Goal: Task Accomplishment & Management: Complete application form

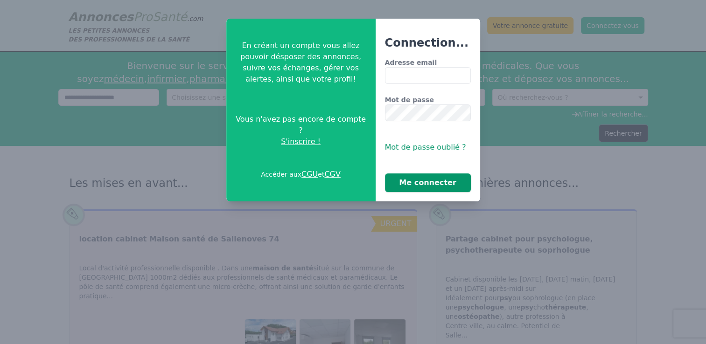
type input "**********"
click at [429, 184] on button "Me connecter" at bounding box center [428, 183] width 86 height 19
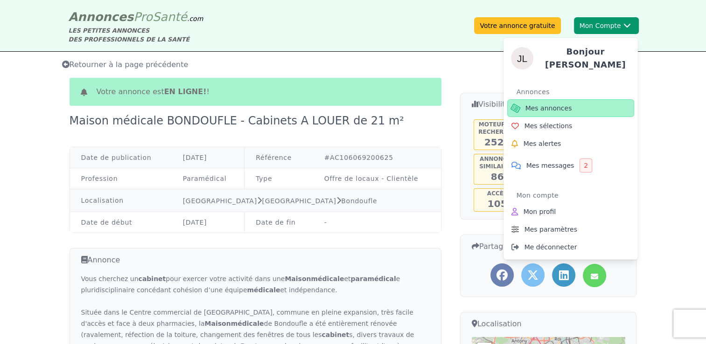
click at [558, 104] on span "Mes annonces" at bounding box center [548, 108] width 47 height 9
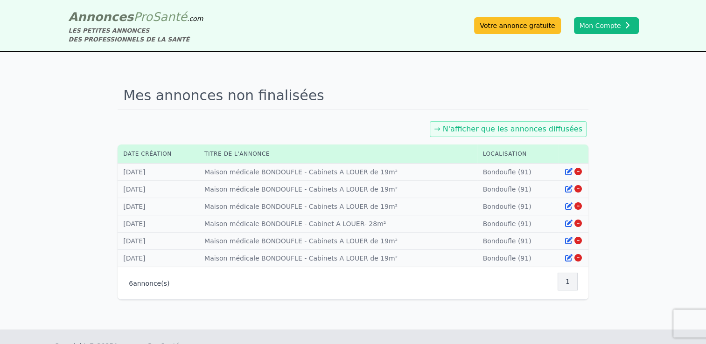
click at [511, 132] on link "→ N'afficher que les annonces diffusées" at bounding box center [508, 129] width 148 height 9
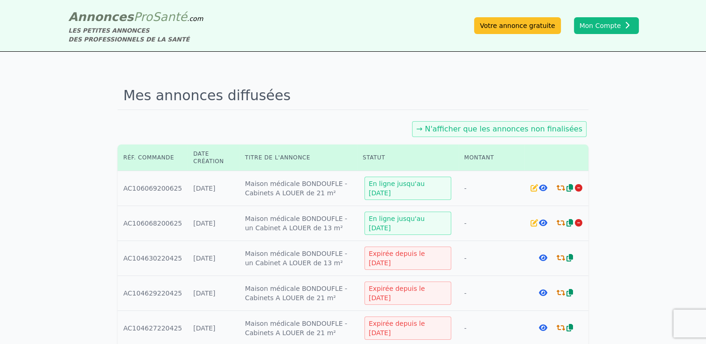
click at [531, 189] on icon at bounding box center [533, 187] width 7 height 7
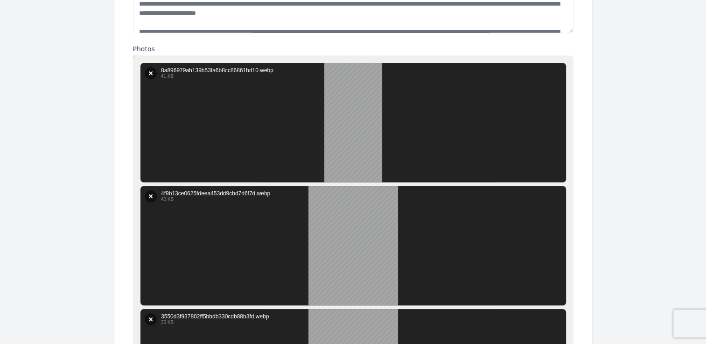
scroll to position [466, 0]
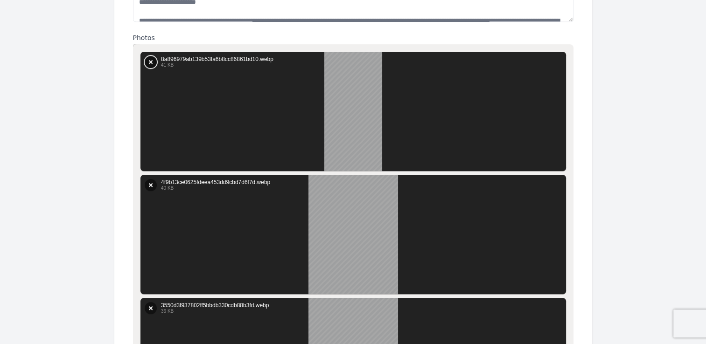
click at [152, 63] on button "Supprimer" at bounding box center [151, 62] width 12 height 12
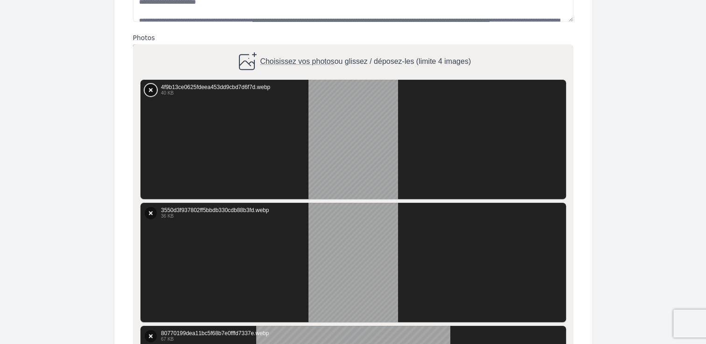
click at [149, 87] on button "Supprimer" at bounding box center [151, 90] width 12 height 12
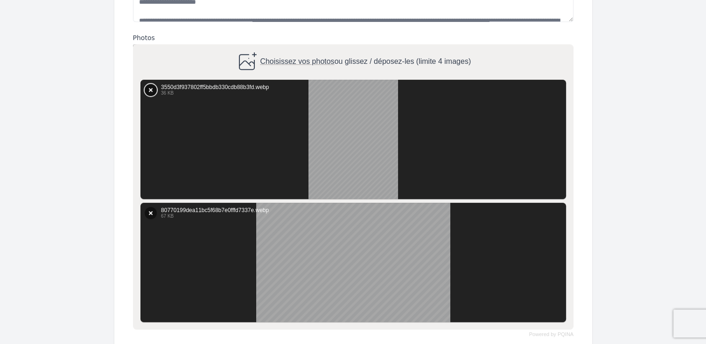
click at [152, 92] on button "Supprimer" at bounding box center [151, 90] width 12 height 12
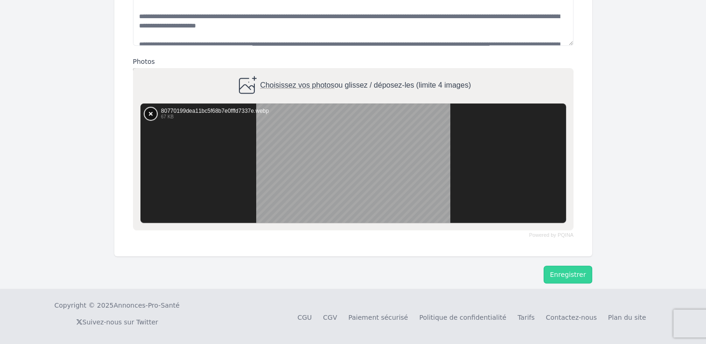
click at [149, 111] on button "Supprimer" at bounding box center [151, 114] width 12 height 12
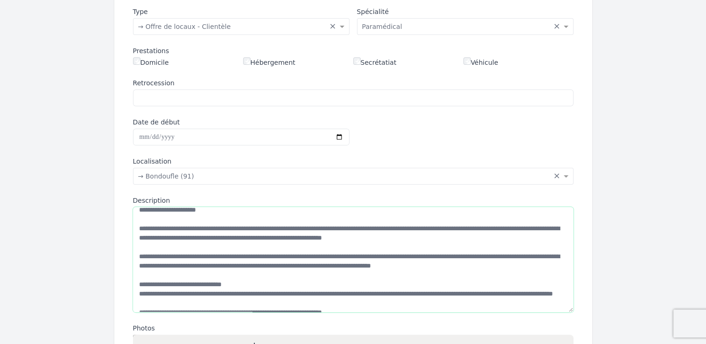
scroll to position [121, 0]
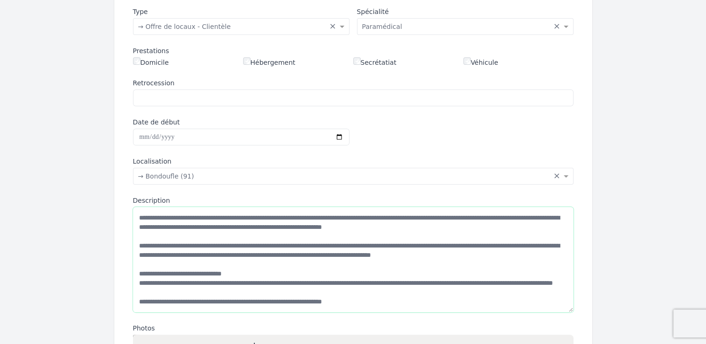
drag, startPoint x: 140, startPoint y: 218, endPoint x: 384, endPoint y: 302, distance: 257.8
click at [384, 302] on textarea "Description" at bounding box center [353, 259] width 440 height 105
drag, startPoint x: 381, startPoint y: 242, endPoint x: 287, endPoint y: 242, distance: 93.3
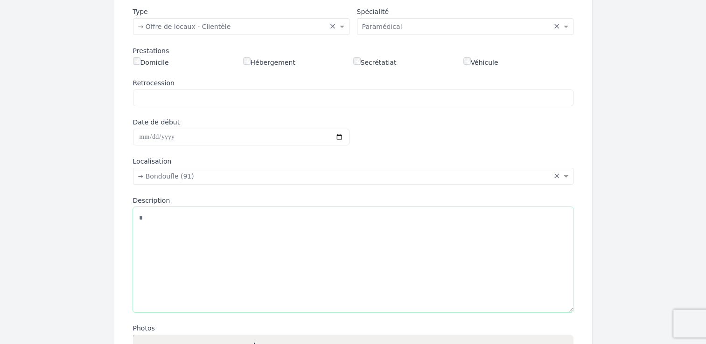
scroll to position [0, 0]
type textarea "*"
paste textarea "**********"
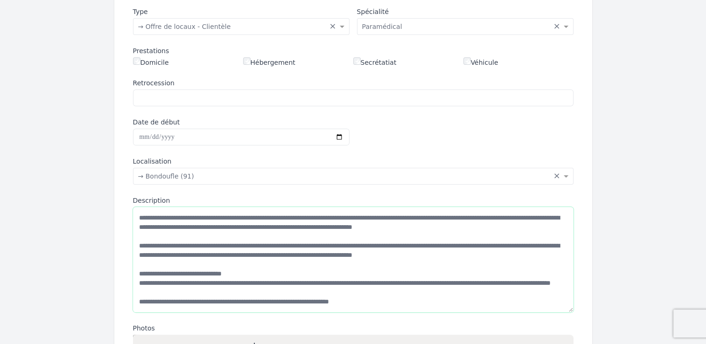
scroll to position [140, 0]
click at [337, 301] on textarea "Description" at bounding box center [353, 259] width 440 height 105
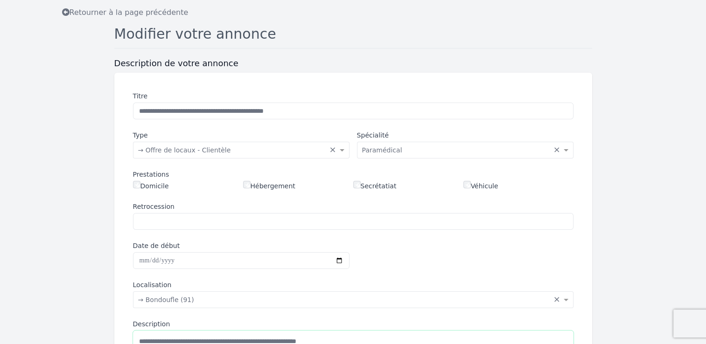
scroll to position [36, 0]
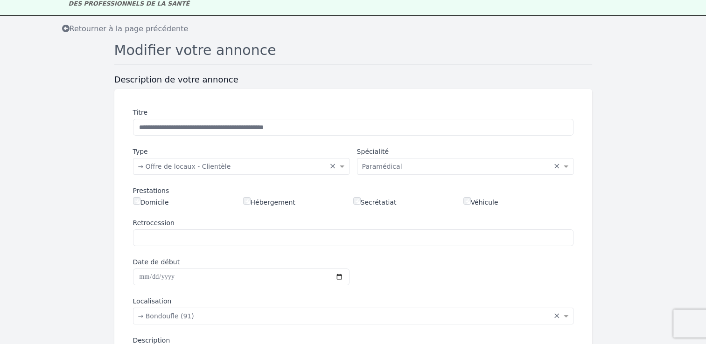
type textarea "**********"
click at [188, 126] on input "**********" at bounding box center [353, 127] width 440 height 17
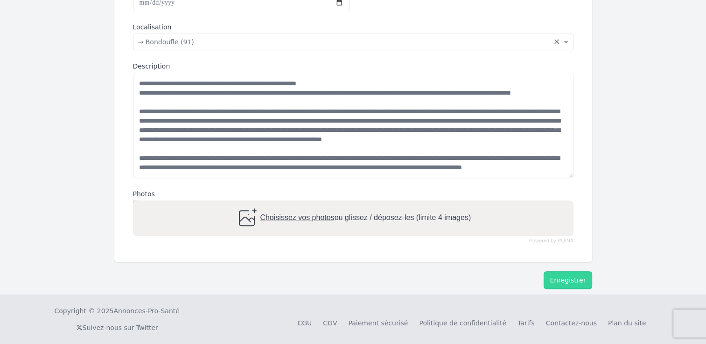
scroll to position [316, 0]
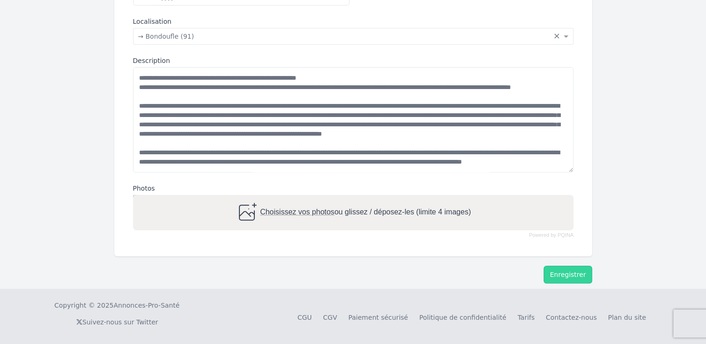
type input "**********"
click at [328, 211] on span "Choisissez vos photos" at bounding box center [297, 212] width 74 height 8
click at [328, 198] on input "Choisissez vos photos ou glissez / déposez-les (limite 4 images)" at bounding box center [353, 196] width 440 height 3
type input "**********"
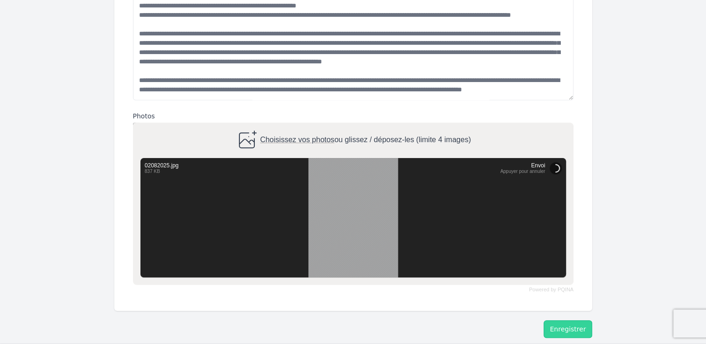
scroll to position [443, 0]
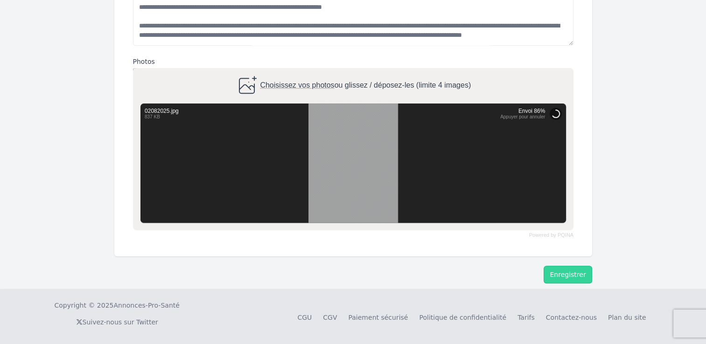
click at [251, 83] on icon at bounding box center [246, 86] width 22 height 22
click at [251, 71] on input "Choisissez vos photos ou glissez / déposez-les (limite 4 images)" at bounding box center [353, 69] width 440 height 3
type input "**********"
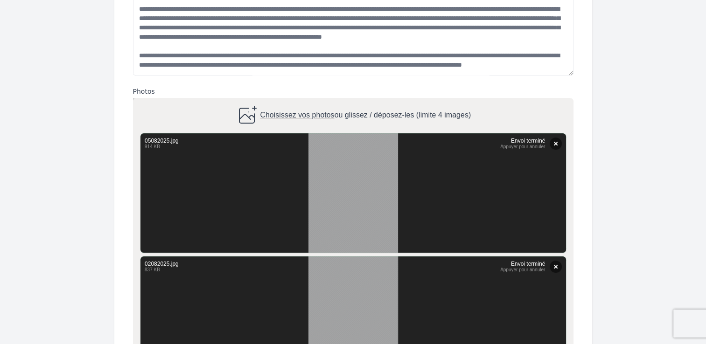
scroll to position [286, 0]
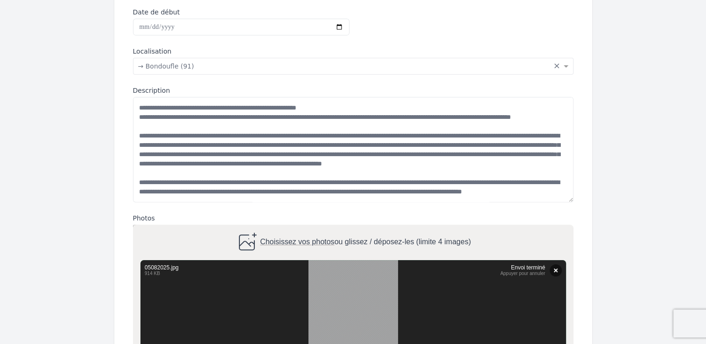
click at [284, 238] on span "Choisissez vos photos" at bounding box center [297, 242] width 74 height 8
click at [284, 228] on input "Choisissez vos photos ou glissez / déposez-les (limite 4 images)" at bounding box center [353, 226] width 440 height 3
type input "**********"
click at [288, 242] on span "Choisissez vos photos" at bounding box center [297, 242] width 74 height 8
click at [288, 228] on input "Choisissez vos photos ou glissez / déposez-les (limite 4 images)" at bounding box center [353, 226] width 440 height 3
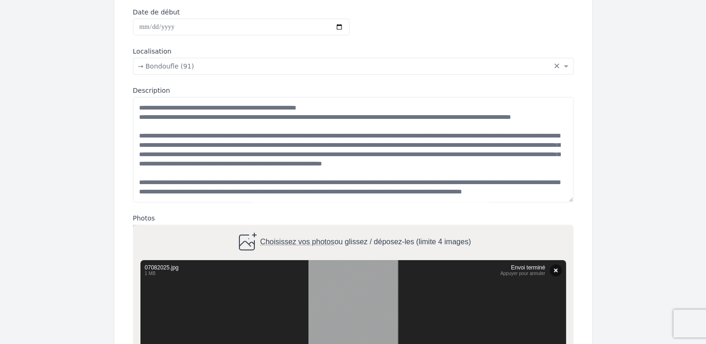
type input "**********"
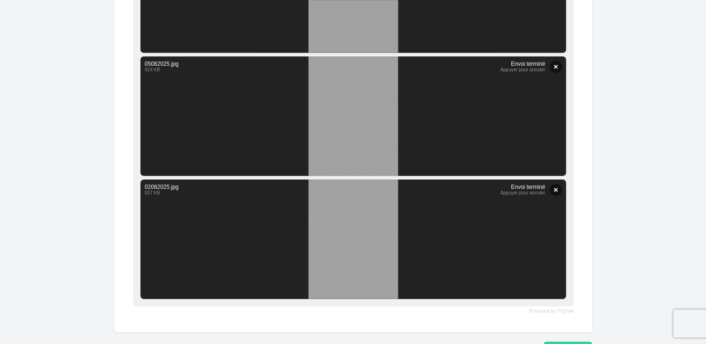
scroll to position [784, 0]
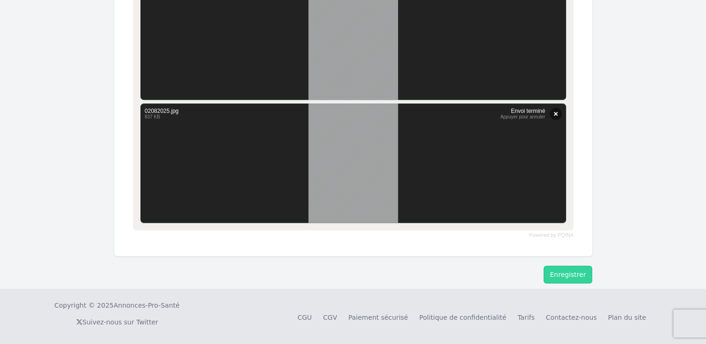
click at [586, 275] on button "Enregistrer" at bounding box center [567, 275] width 48 height 18
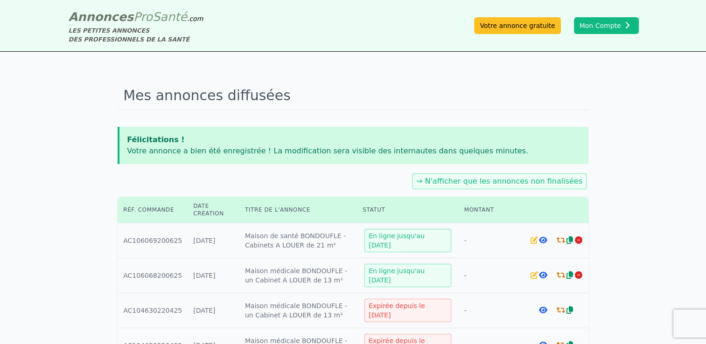
click at [559, 239] on icon at bounding box center [560, 239] width 8 height 7
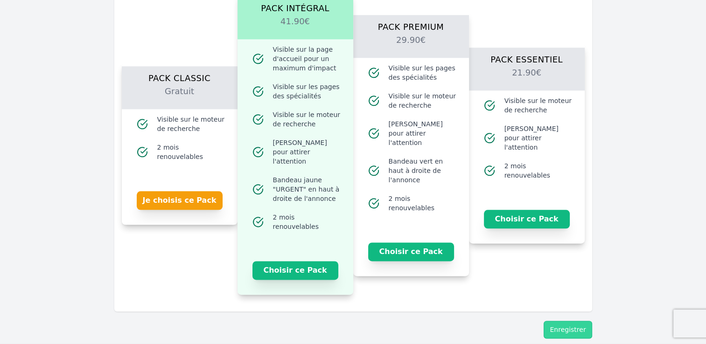
scroll to position [1073, 0]
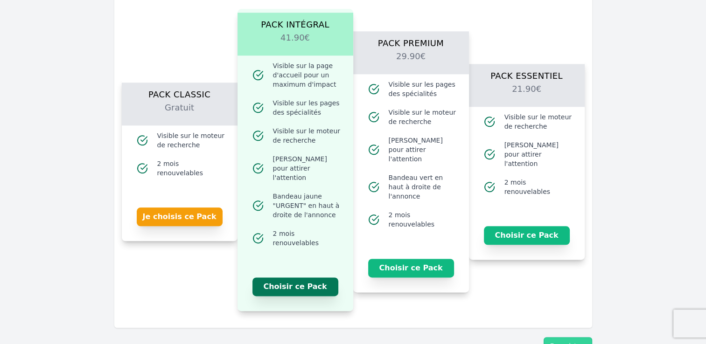
click at [287, 279] on button "Choisir ce Pack" at bounding box center [295, 287] width 86 height 19
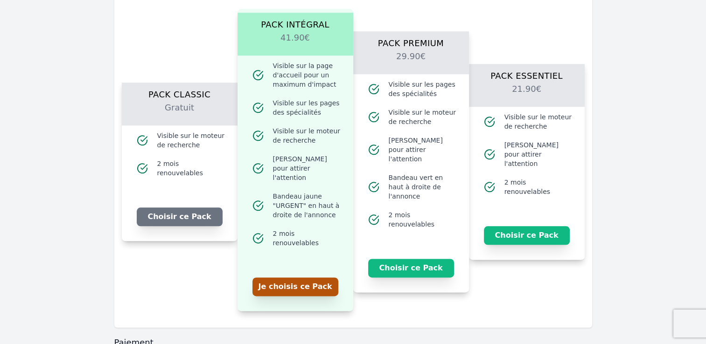
click at [289, 278] on button "Je choisis ce Pack" at bounding box center [295, 287] width 86 height 19
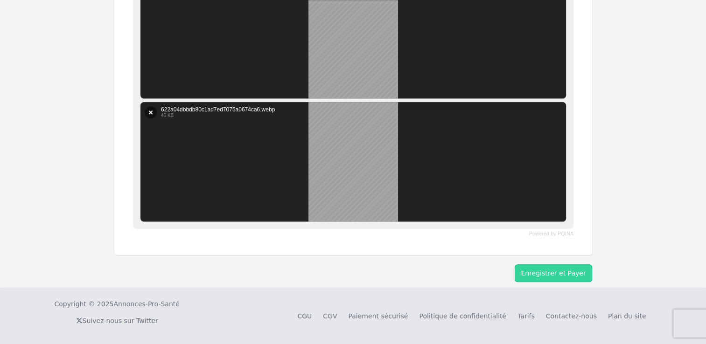
scroll to position [784, 0]
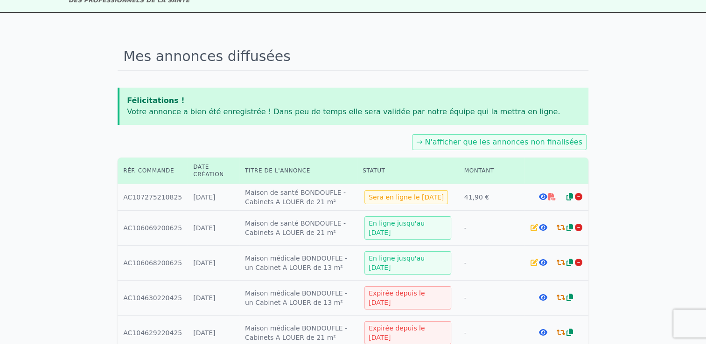
scroll to position [93, 0]
